Goal: Find specific page/section: Find specific page/section

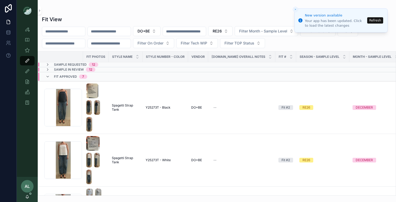
click at [373, 20] on button "Refresh" at bounding box center [375, 20] width 16 height 6
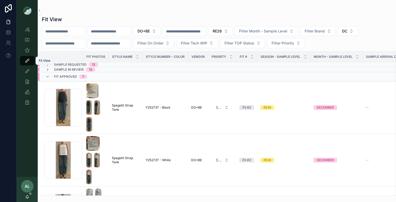
click at [28, 60] on icon "scrollable content" at bounding box center [27, 60] width 5 height 5
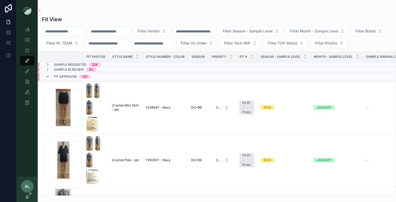
click at [49, 79] on icon "scrollable content" at bounding box center [48, 77] width 4 height 4
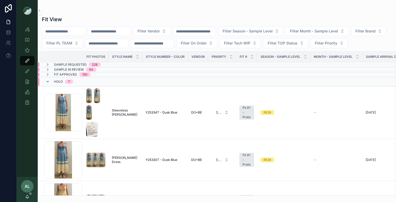
click at [50, 84] on icon "scrollable content" at bounding box center [48, 82] width 4 height 4
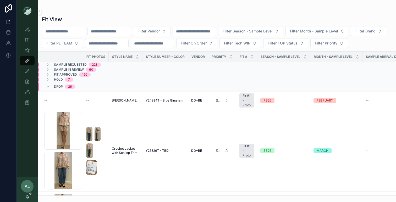
click at [50, 91] on div "Drop 26" at bounding box center [61, 87] width 30 height 8
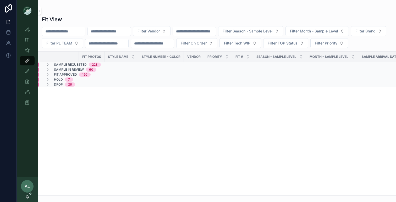
click at [50, 67] on icon "scrollable content" at bounding box center [48, 65] width 4 height 4
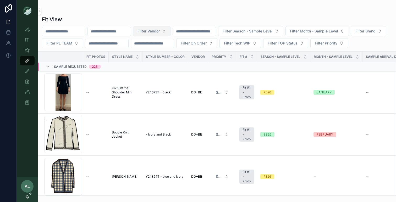
click at [161, 34] on button "Filter Vendor" at bounding box center [151, 31] width 37 height 10
type input "***"
click at [156, 52] on div "DO+BE" at bounding box center [161, 52] width 63 height 8
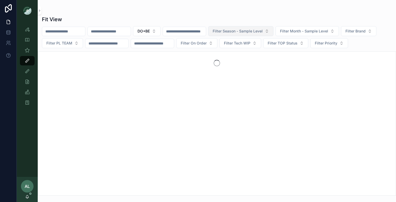
click at [245, 30] on span "Filter Season - Sample Level" at bounding box center [238, 31] width 50 height 5
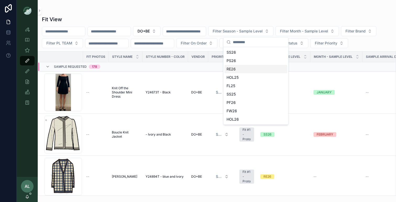
click at [234, 70] on div "RE26" at bounding box center [256, 69] width 63 height 8
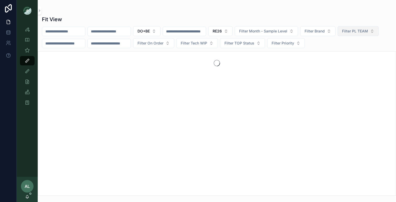
click at [338, 36] on button "Filter PL TEAM" at bounding box center [358, 31] width 41 height 10
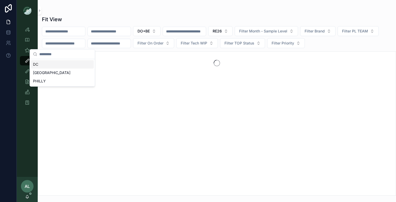
click at [55, 65] on div "DC" at bounding box center [62, 64] width 63 height 8
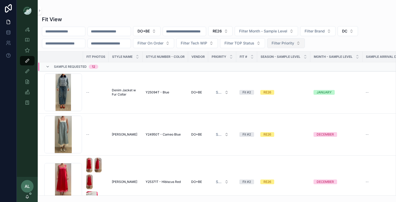
click at [286, 45] on span "Filter Priority" at bounding box center [283, 43] width 23 height 5
click at [277, 65] on div "PRIORITY" at bounding box center [295, 64] width 63 height 8
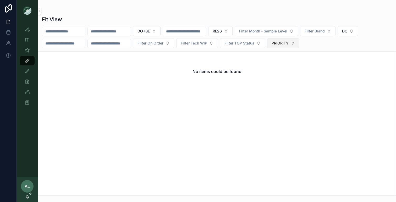
click at [289, 43] on span "PRIORITY" at bounding box center [280, 43] width 17 height 5
click at [276, 65] on div "None" at bounding box center [292, 64] width 63 height 8
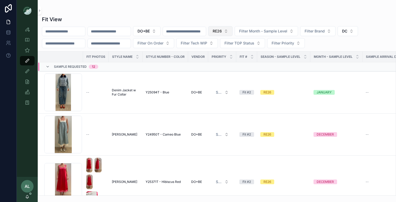
click at [222, 33] on span "RE26" at bounding box center [217, 31] width 9 height 5
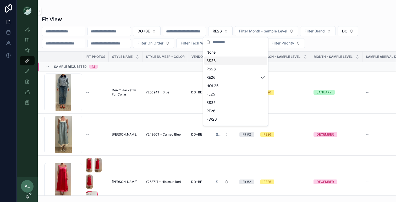
click at [214, 63] on div "SS26" at bounding box center [235, 61] width 63 height 8
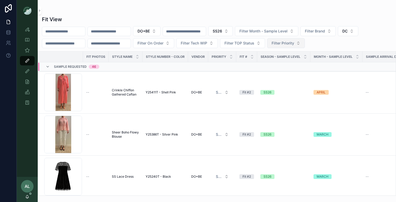
click at [290, 41] on span "Filter Priority" at bounding box center [283, 43] width 23 height 5
click at [281, 65] on div "PRIORITY" at bounding box center [295, 64] width 63 height 8
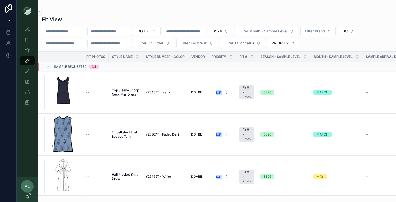
click at [48, 67] on icon "scrollable content" at bounding box center [48, 67] width 4 height 4
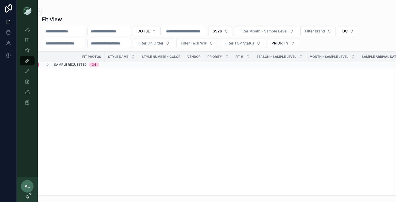
click at [98, 16] on div "Fit View" at bounding box center [217, 19] width 350 height 7
